Goal: Task Accomplishment & Management: Manage account settings

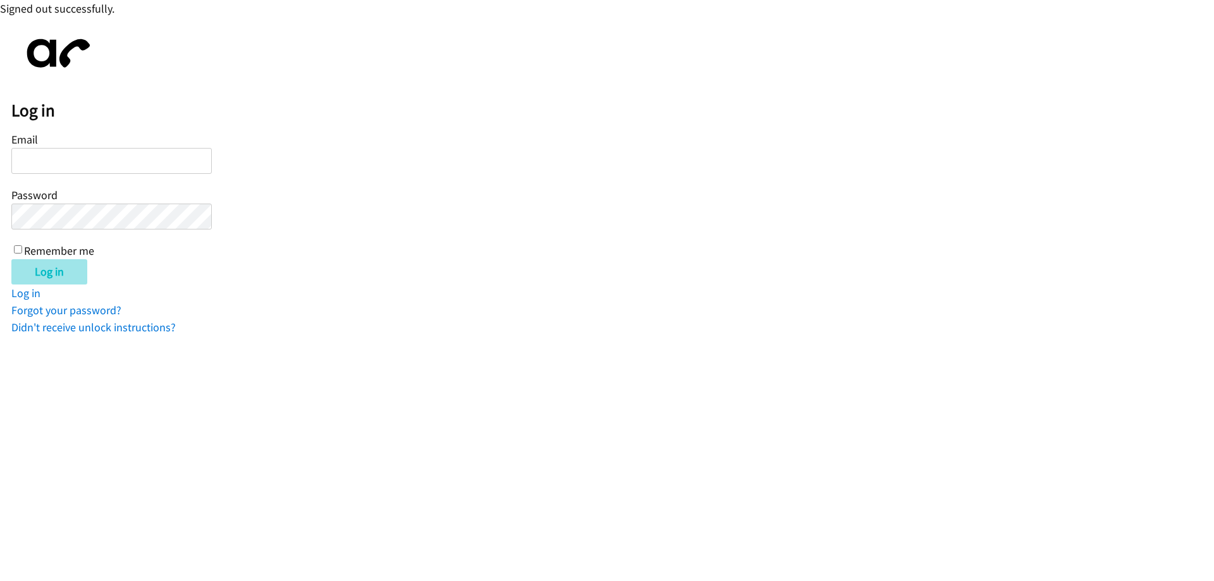
type input "[EMAIL_ADDRESS][DOMAIN_NAME]"
click at [36, 274] on input "Log in" at bounding box center [49, 271] width 76 height 25
type input "[EMAIL_ADDRESS][DOMAIN_NAME]"
click at [41, 278] on input "Log in" at bounding box center [49, 271] width 76 height 25
type input "[EMAIL_ADDRESS][DOMAIN_NAME]"
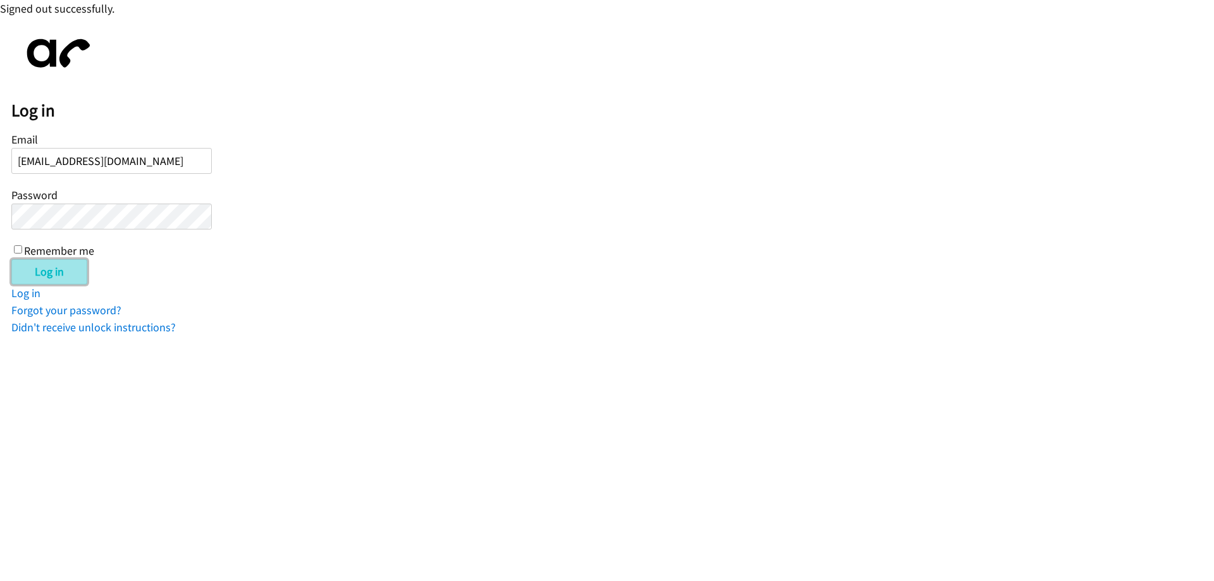
click at [30, 271] on input "Log in" at bounding box center [49, 271] width 76 height 25
